Goal: Navigation & Orientation: Go to known website

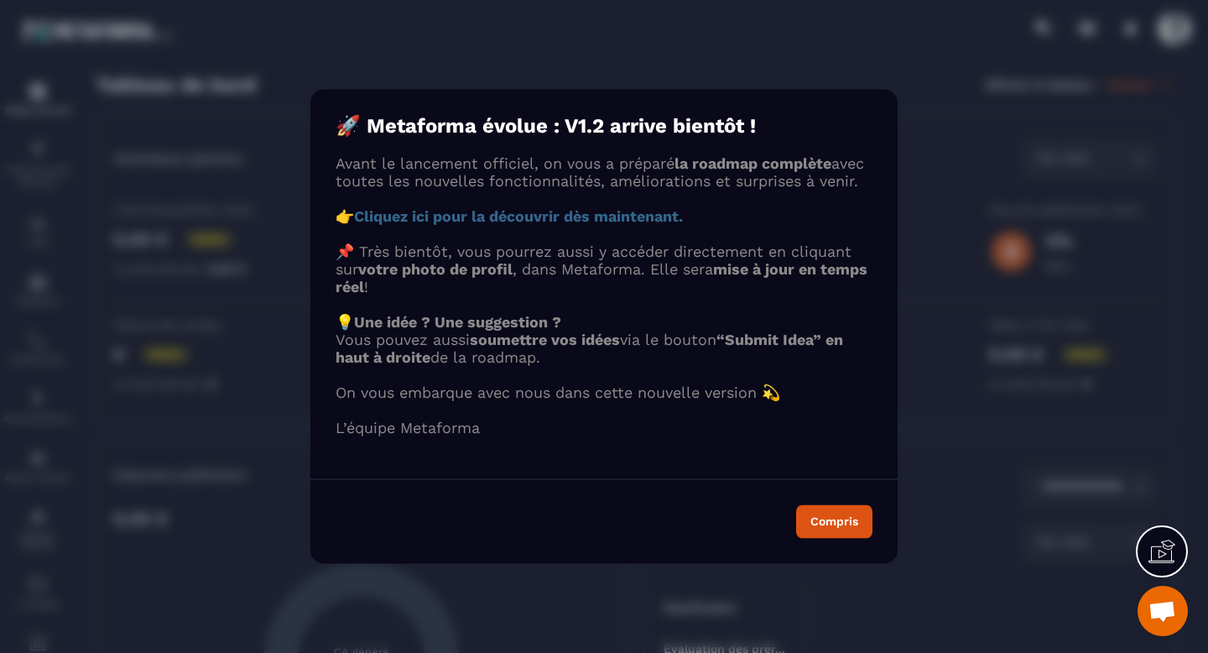
click at [546, 224] on strong "Cliquez ici pour la découvrir dès maintenant." at bounding box center [518, 217] width 329 height 18
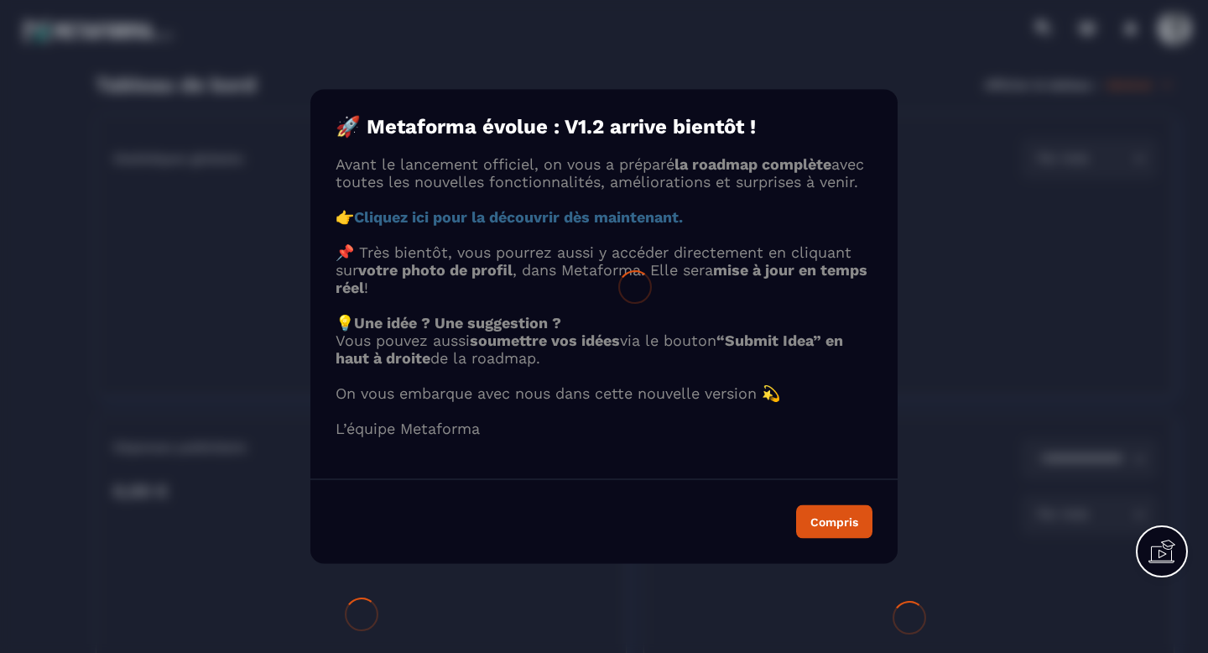
click at [851, 527] on button "Compris" at bounding box center [834, 522] width 76 height 34
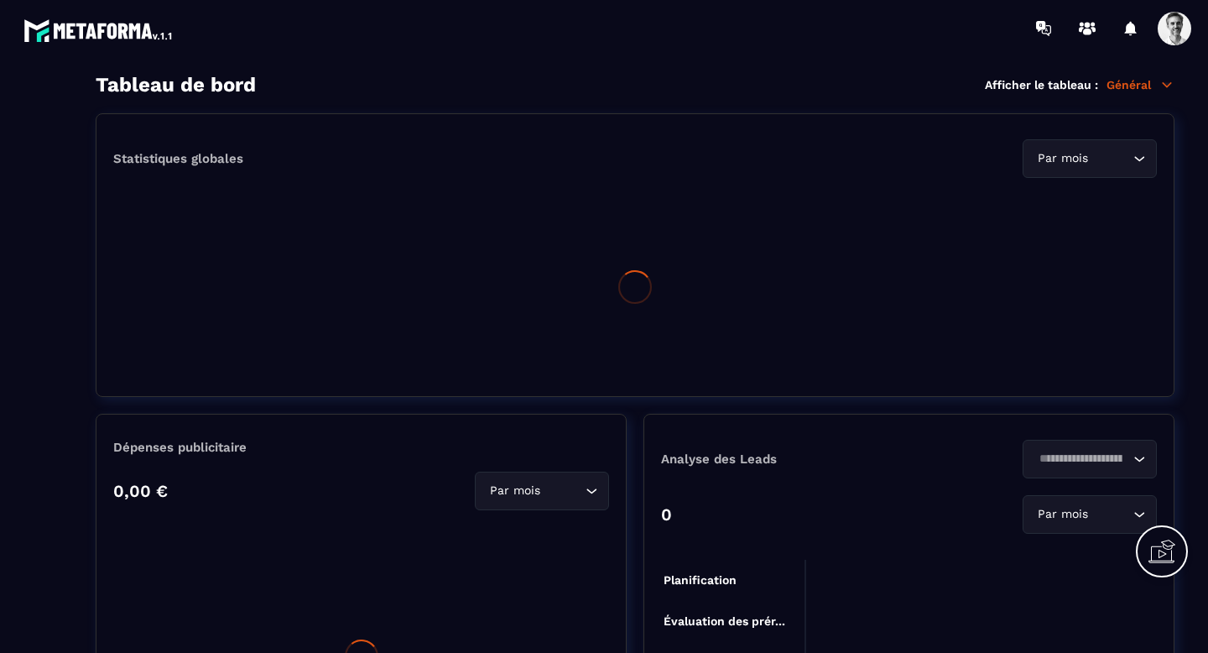
click at [119, 34] on img at bounding box center [98, 30] width 151 height 30
